Goal: Task Accomplishment & Management: Manage account settings

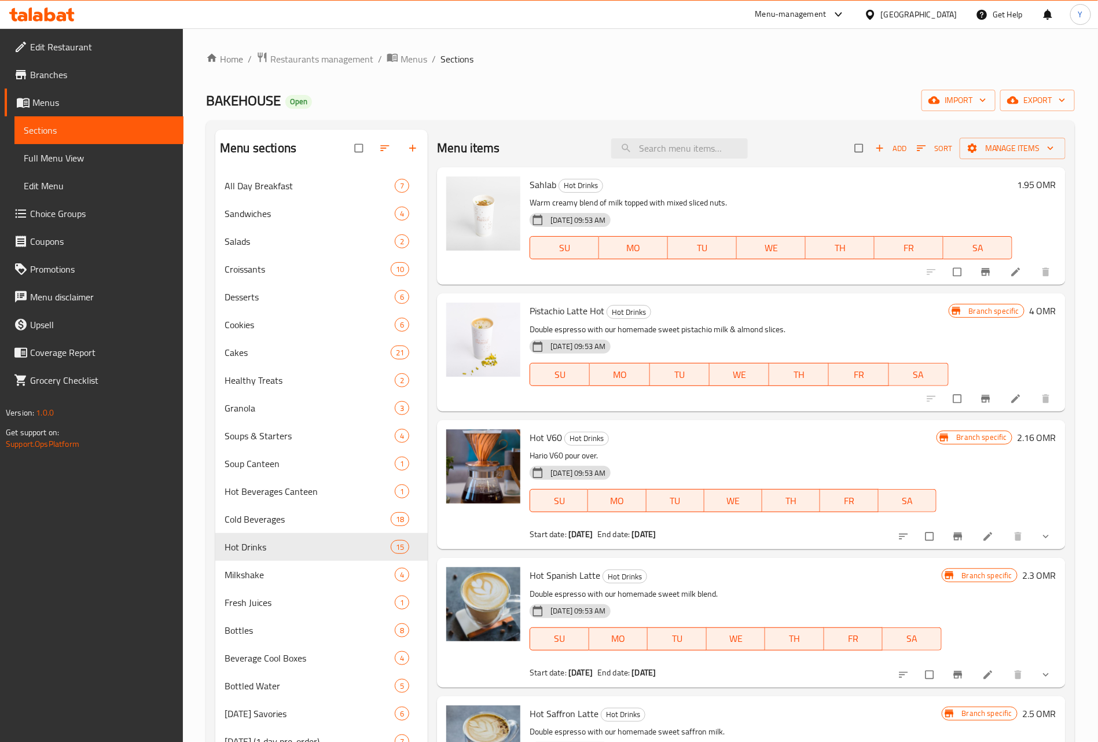
click at [660, 167] on div "Sahlab Hot Drinks Warm creamy blend of milk topped with mixed sliced nuts. [DAT…" at bounding box center [751, 225] width 628 height 117
click at [676, 149] on input "search" at bounding box center [679, 148] width 137 height 20
paste input "Parantha Aloo"
type input "Parantha Aloo"
paste input "Parantha Aloo"
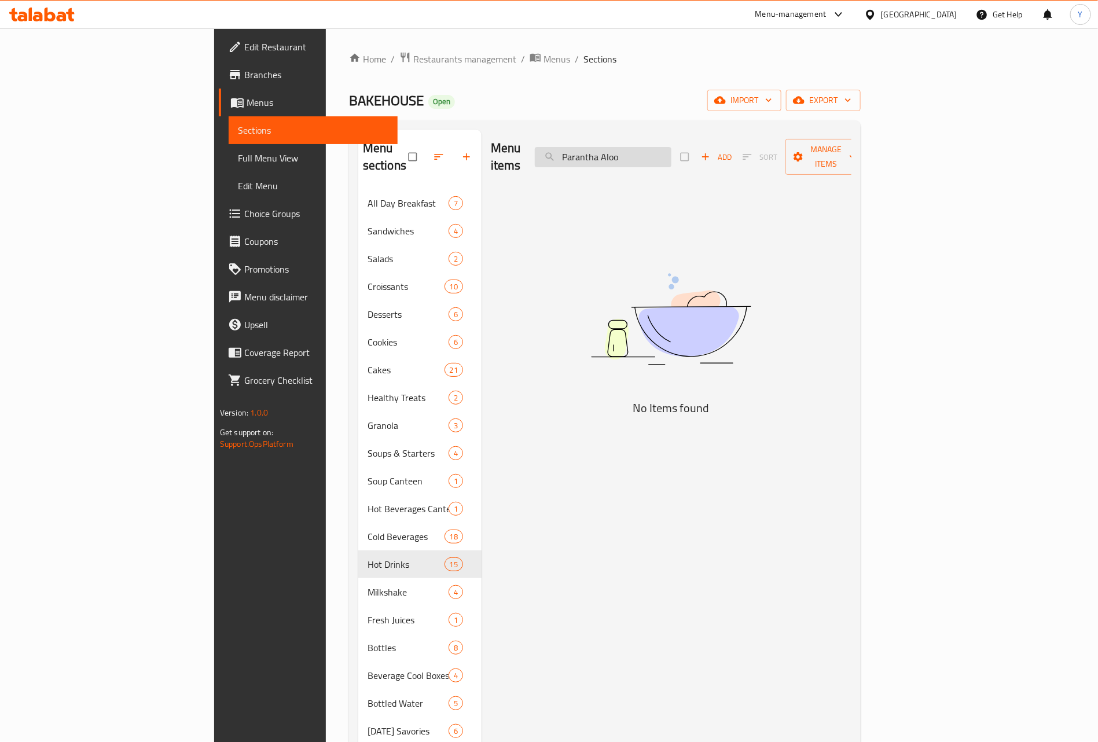
click at [671, 147] on input "Parantha Aloo" at bounding box center [603, 157] width 137 height 20
click at [667, 154] on input "Parantha" at bounding box center [603, 157] width 137 height 20
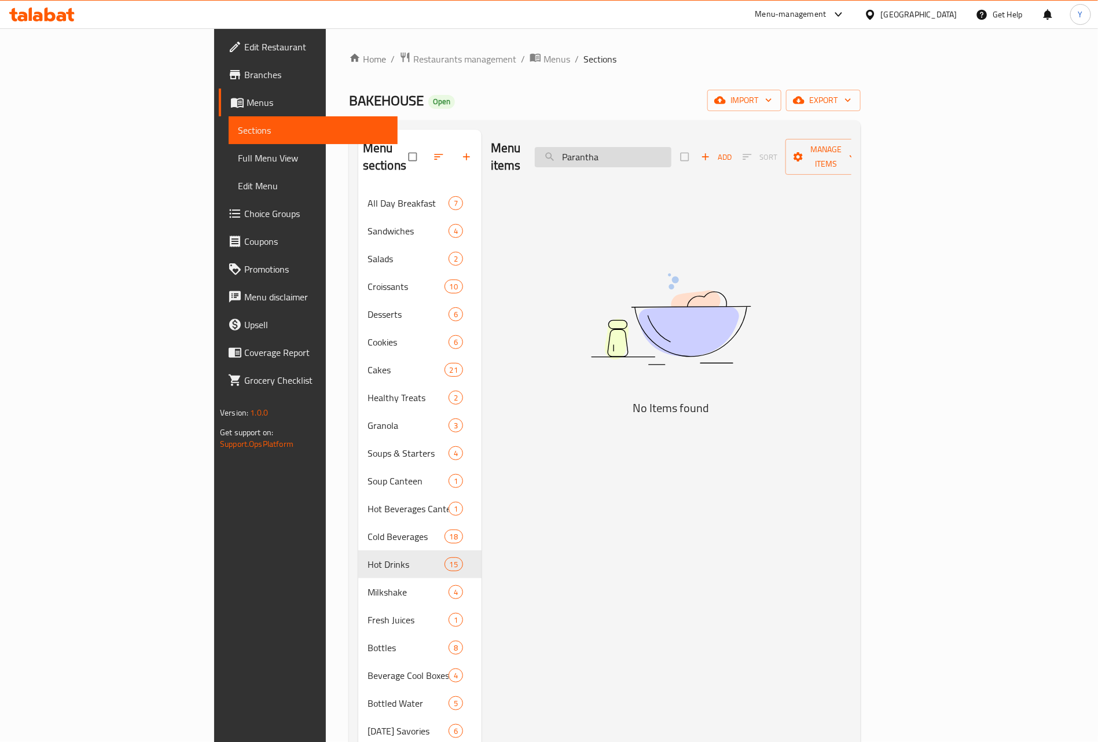
paste input "Aloo"
click at [658, 147] on input "Parantha Aloo" at bounding box center [603, 157] width 137 height 20
click at [704, 137] on div "Menu items Aloo Add Sort Manage items" at bounding box center [671, 157] width 360 height 55
click at [671, 152] on input "Aloo" at bounding box center [603, 157] width 137 height 20
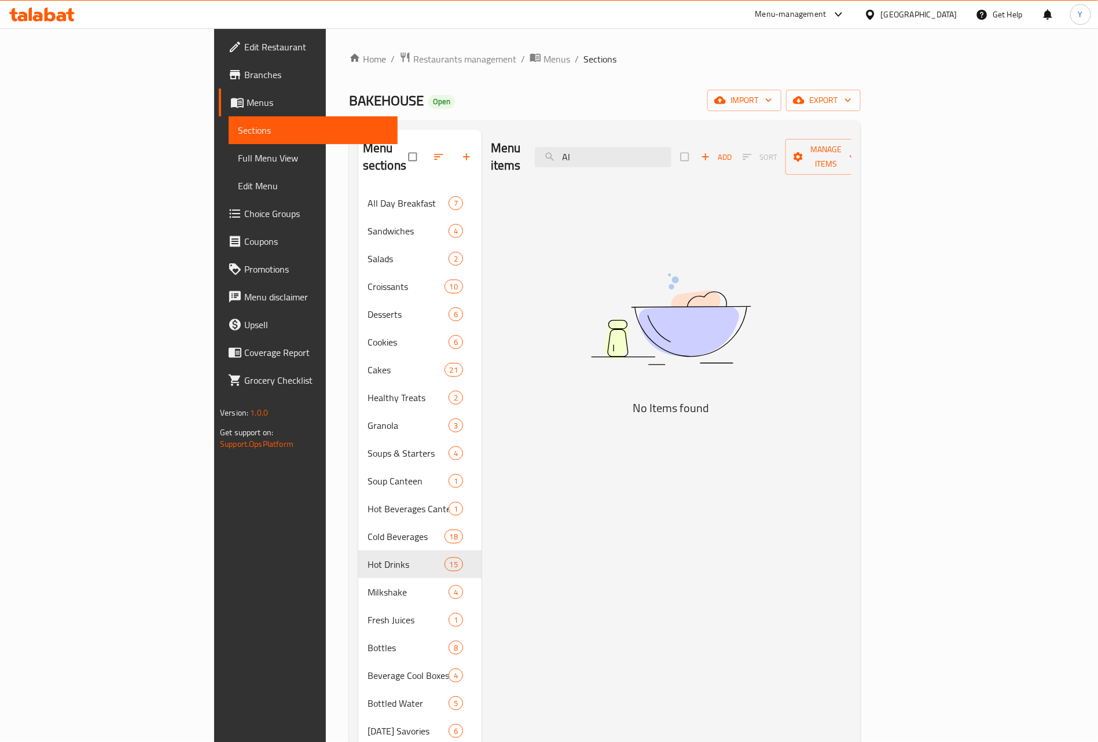
type input "A"
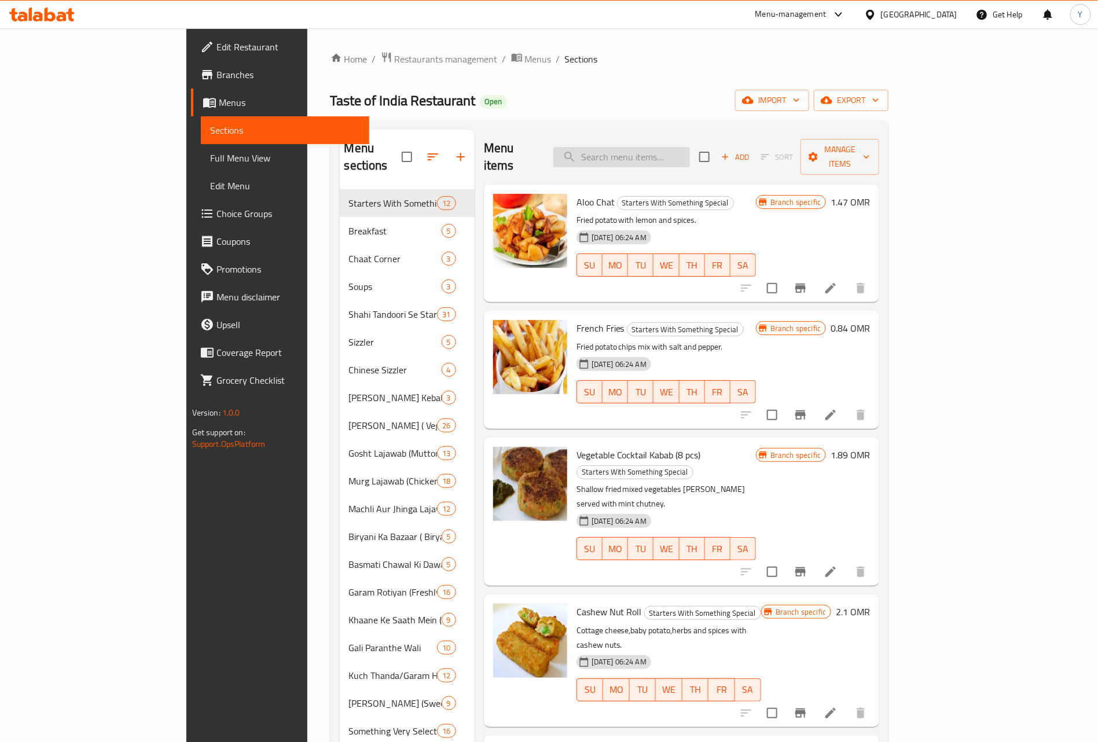
click at [661, 144] on div "Menu items Add Sort Manage items" at bounding box center [682, 157] width 396 height 55
click at [661, 150] on input "search" at bounding box center [621, 157] width 137 height 20
paste input "Aloo Gobhi Paratha"
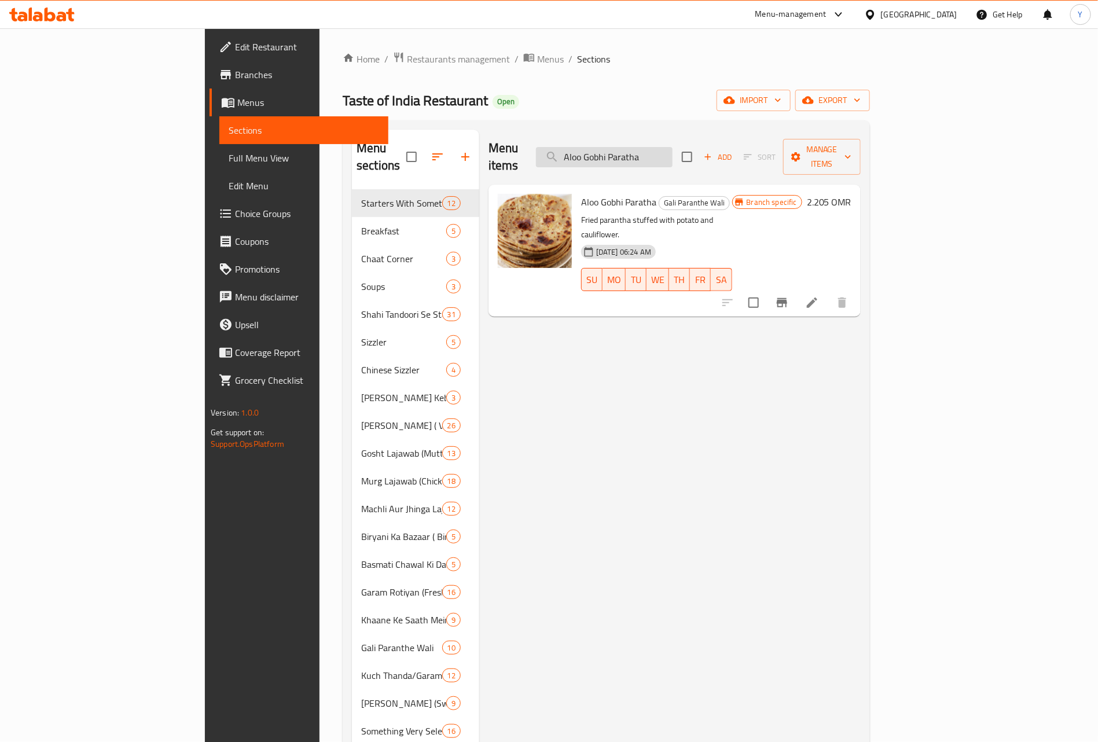
click at [671, 147] on input "Aloo Gobhi Paratha" at bounding box center [604, 157] width 137 height 20
drag, startPoint x: 671, startPoint y: 143, endPoint x: 787, endPoint y: 160, distance: 117.5
click at [783, 160] on div "Menu items Aloo Gobhi Paratha Add Sort Manage items" at bounding box center [674, 157] width 372 height 55
click at [660, 149] on input "Aloo Gobhi Paratha" at bounding box center [604, 157] width 137 height 20
click at [671, 149] on input "Aloo Gobhi Paratha" at bounding box center [604, 157] width 137 height 20
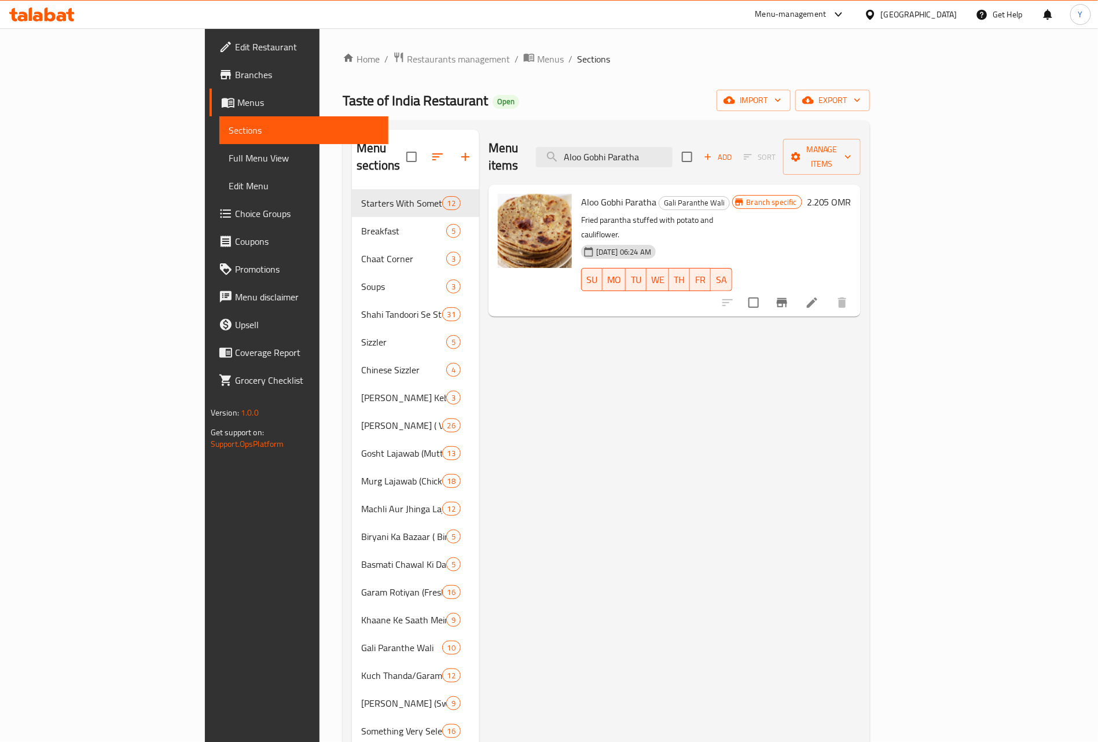
drag, startPoint x: 671, startPoint y: 149, endPoint x: 526, endPoint y: 157, distance: 144.9
click at [528, 157] on div "Menu items Aloo Gobhi Paratha Add Sort Manage items" at bounding box center [674, 157] width 372 height 55
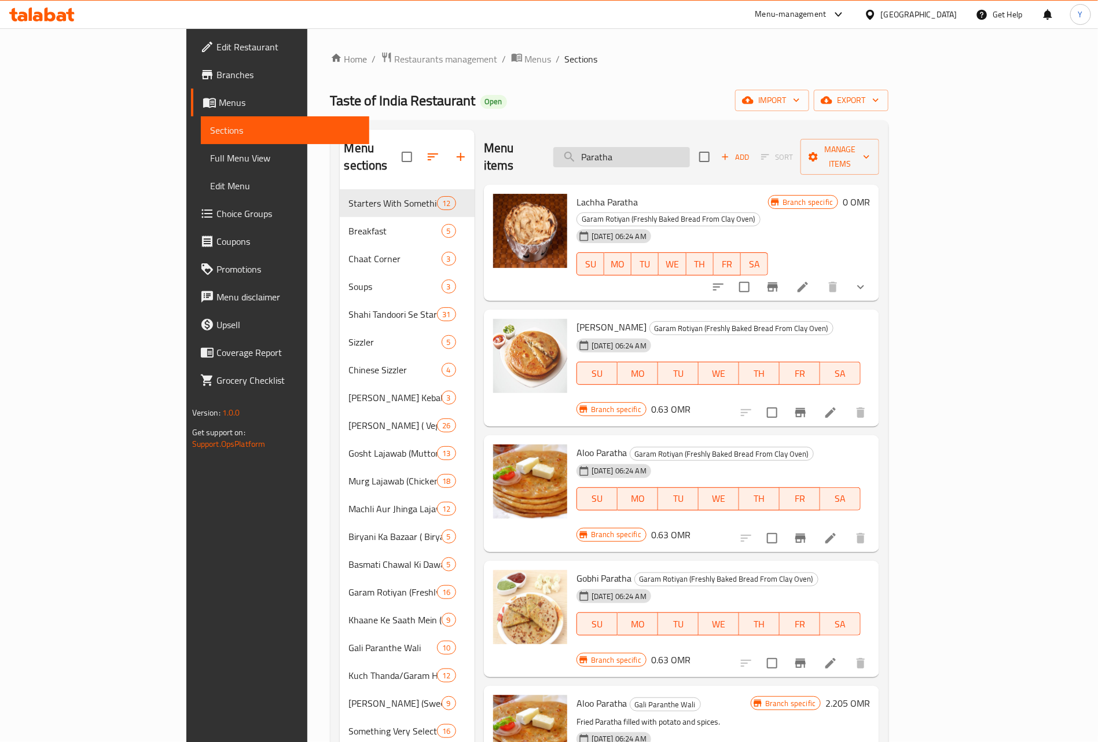
paste input "ntha Methi"
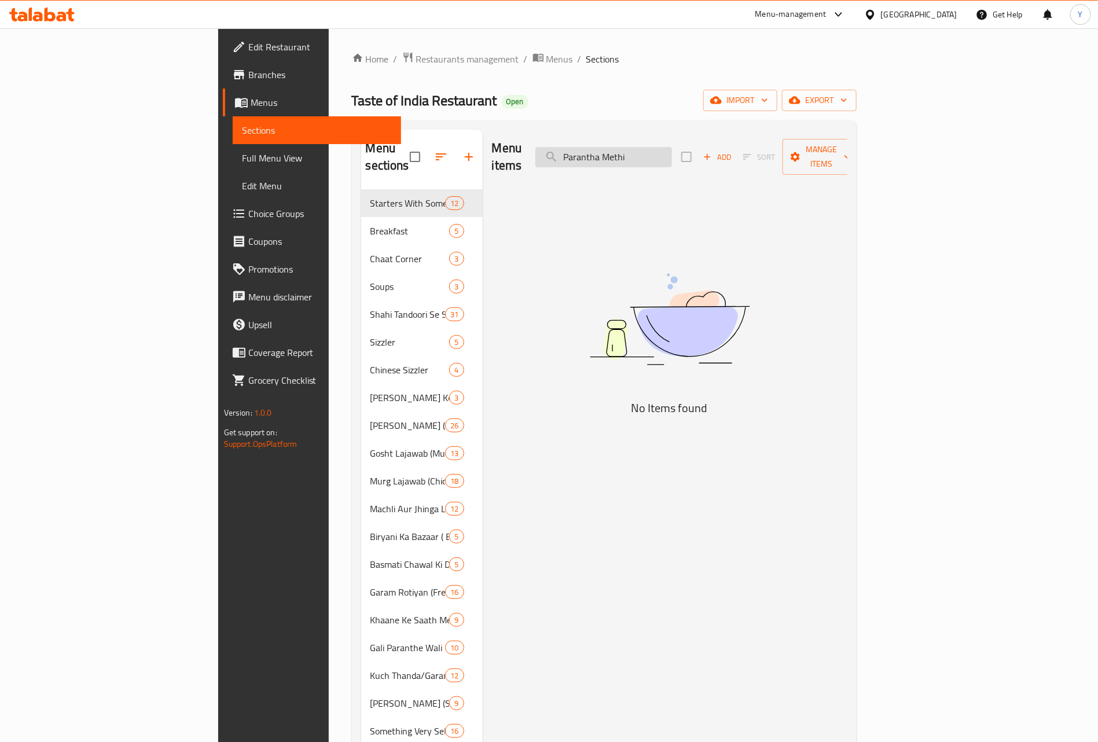
click at [658, 152] on input "Parantha Methi" at bounding box center [603, 157] width 137 height 20
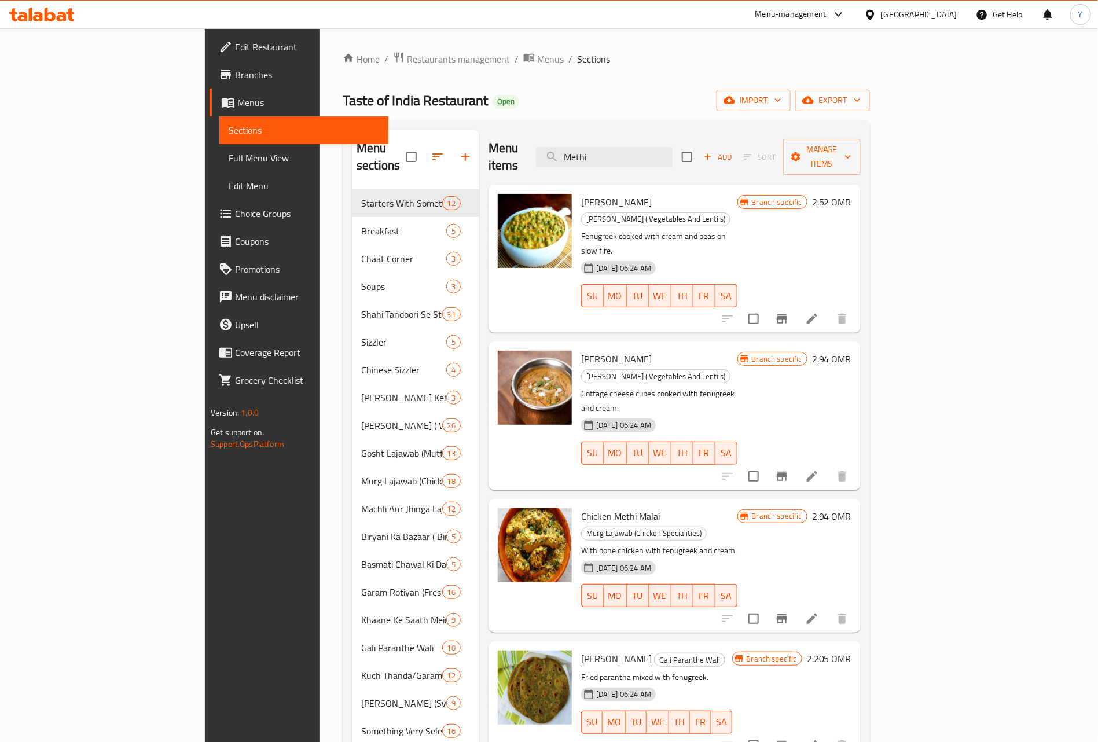
type input "Methi"
